Goal: Task Accomplishment & Management: Use online tool/utility

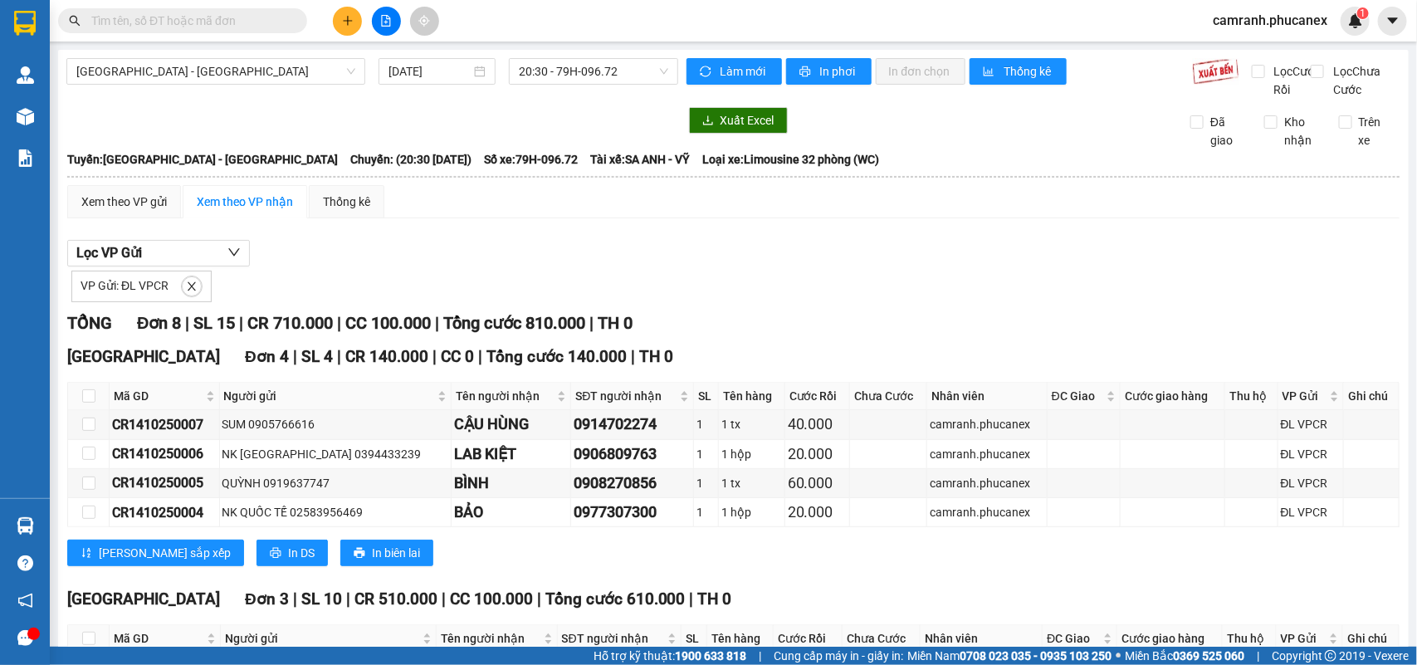
scroll to position [388, 0]
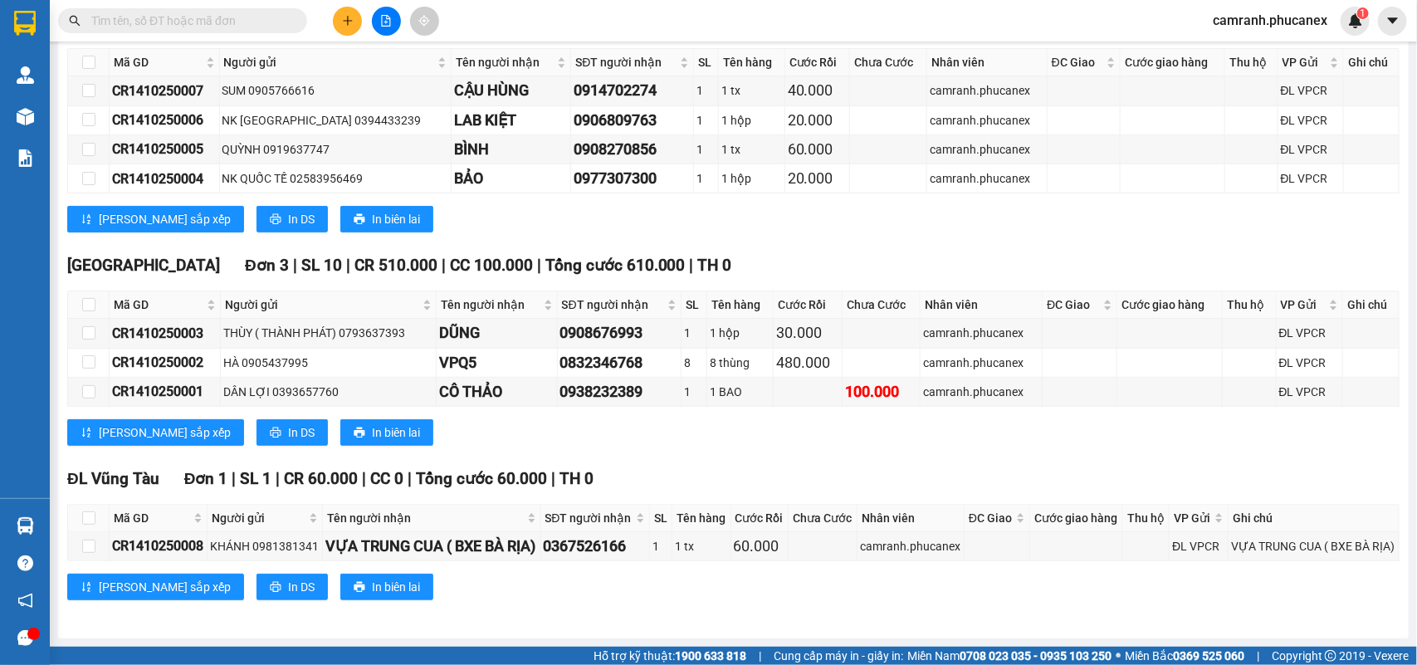
click at [276, 19] on input "text" at bounding box center [189, 21] width 196 height 18
paste input "Q51410250038"
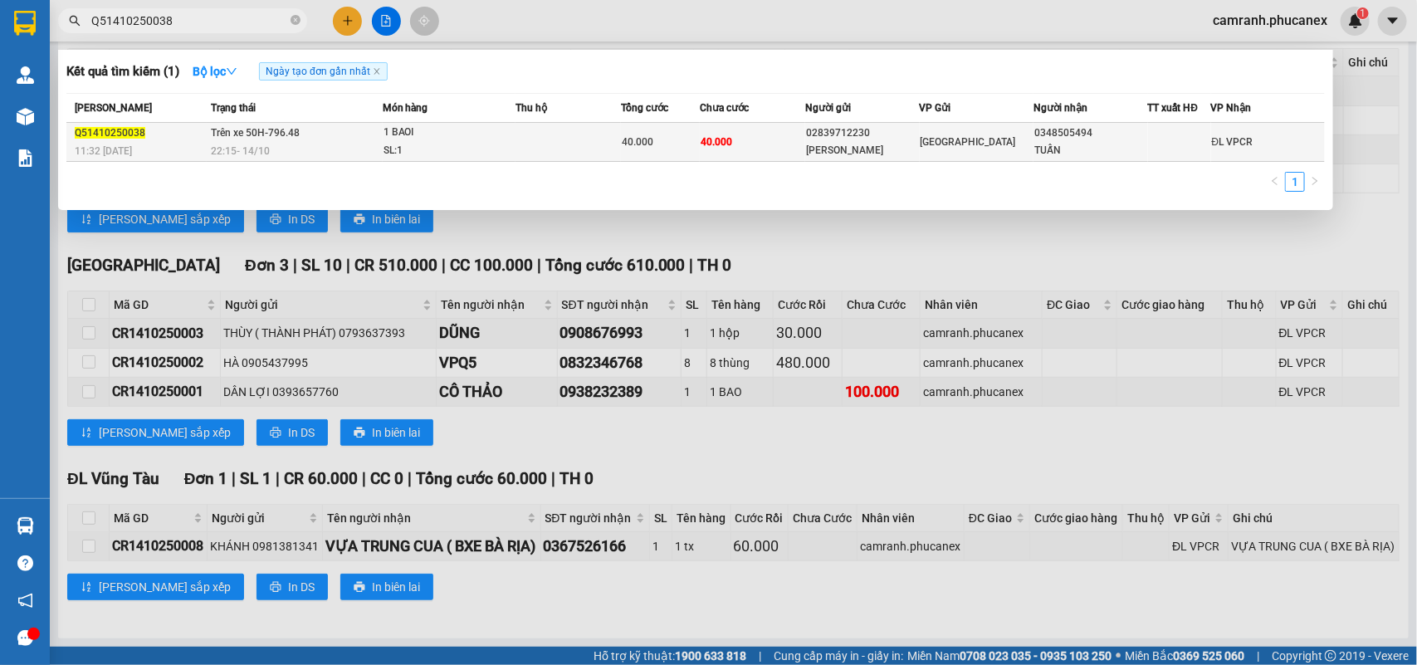
type input "Q51410250038"
click at [639, 150] on div "40.000" at bounding box center [660, 142] width 77 height 18
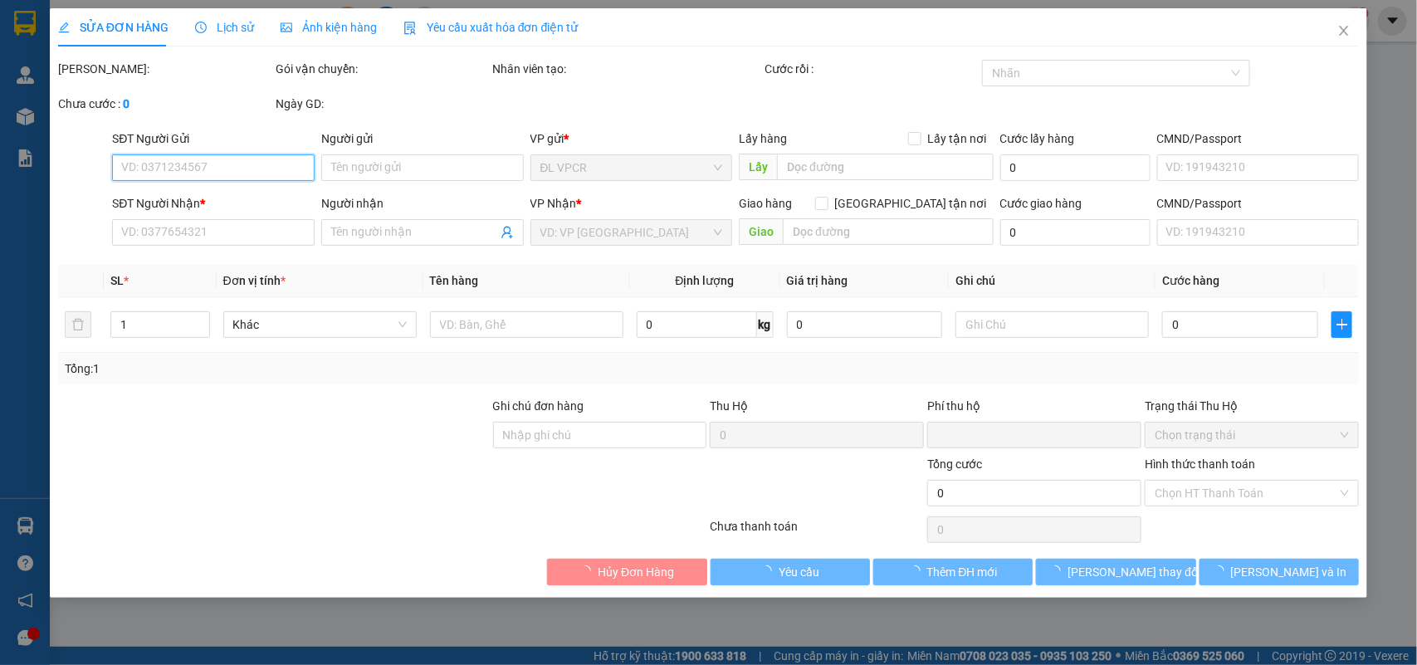
type input "02839712230"
type input "[PERSON_NAME]"
type input "0348505494"
type input "TUẤN"
type input "0"
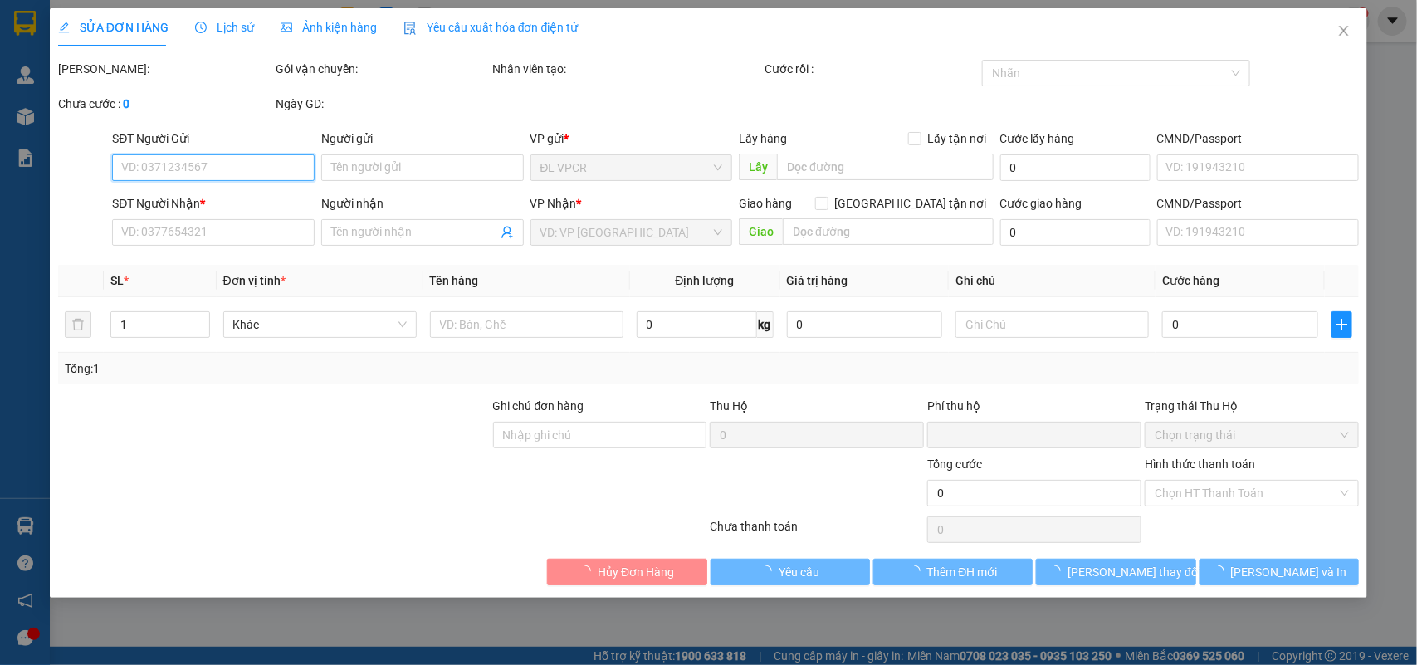
type input "40.000"
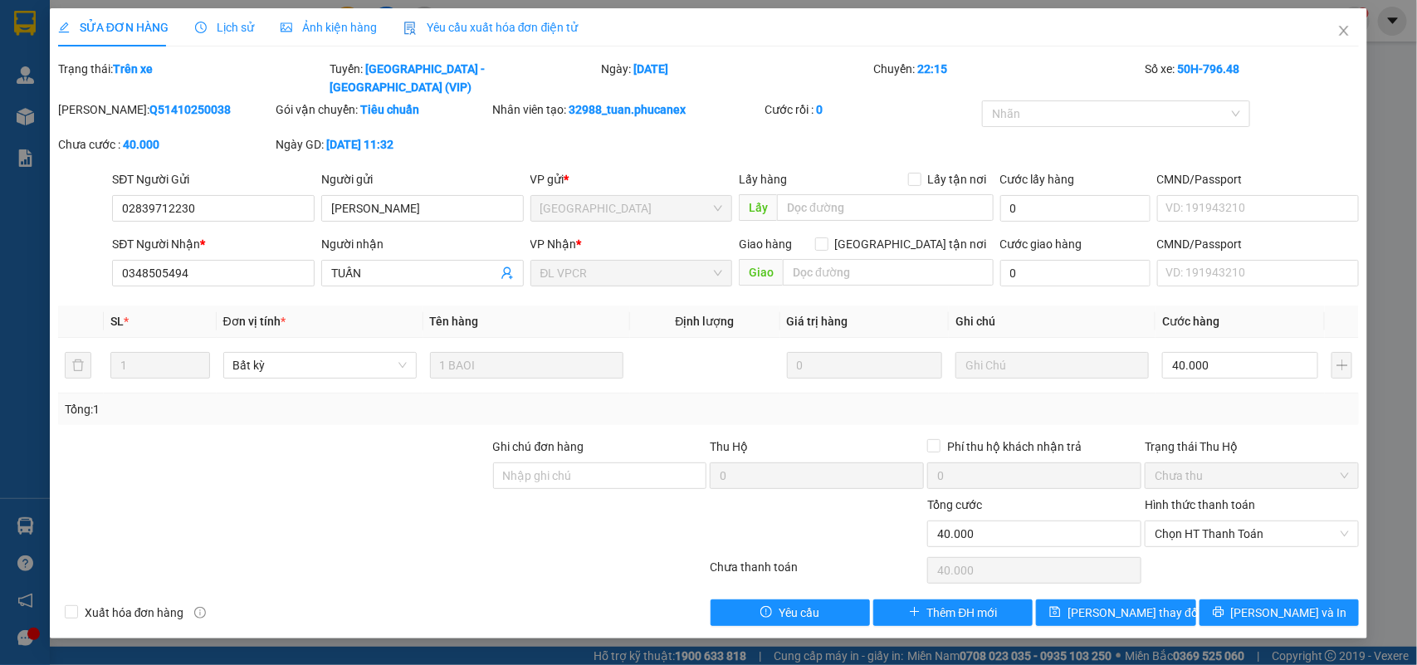
click at [1303, 612] on div "SỬA ĐƠN HÀNG Lịch sử Ảnh kiện hàng Yêu cầu xuất hóa đơn điện tử Total Paid Fee …" at bounding box center [709, 323] width 1318 height 630
click at [1301, 606] on button "[PERSON_NAME] và In" at bounding box center [1278, 612] width 159 height 27
